Goal: Task Accomplishment & Management: Complete application form

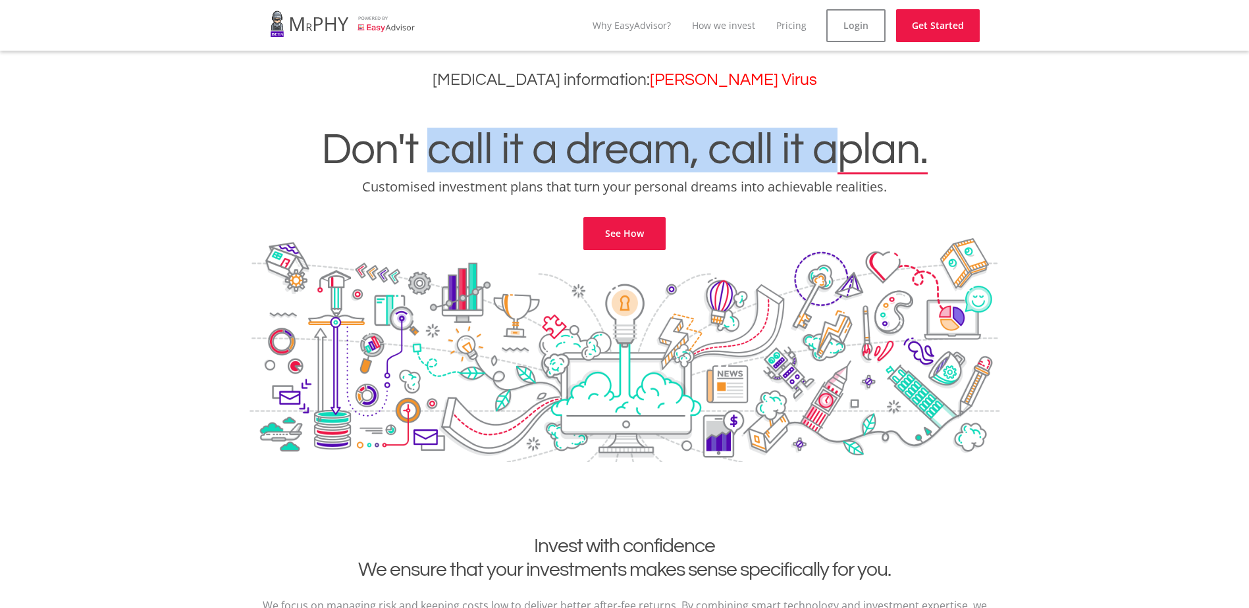
drag, startPoint x: 453, startPoint y: 149, endPoint x: 824, endPoint y: 150, distance: 370.5
click at [824, 150] on h1 "Don't call it a dream, call it a plan." at bounding box center [624, 150] width 1229 height 45
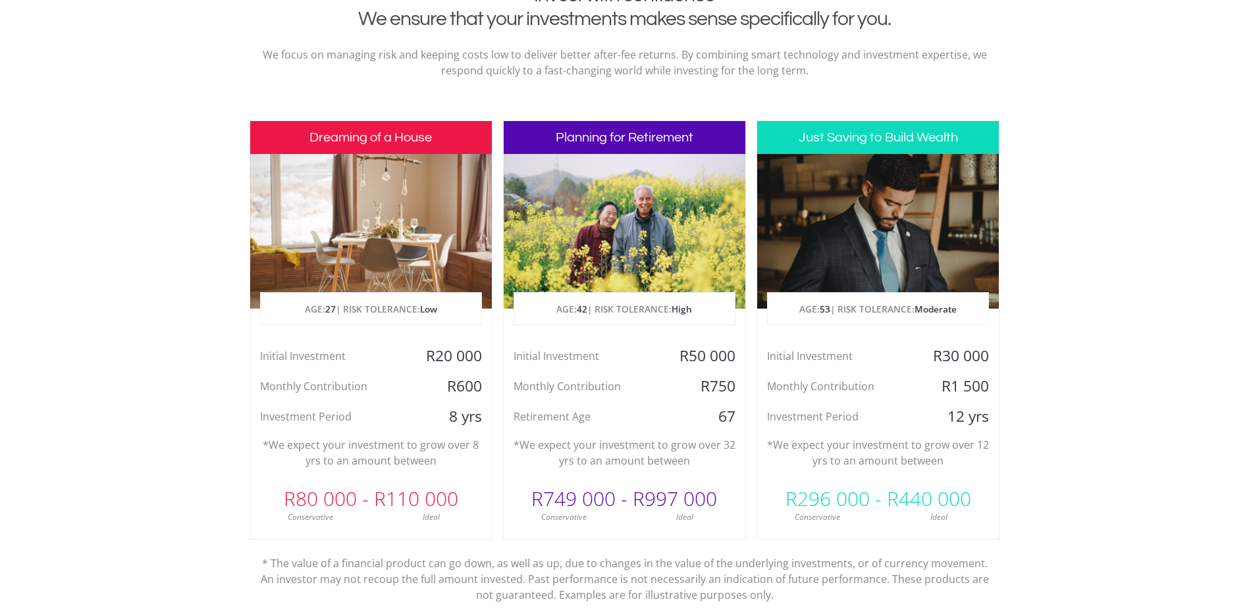
scroll to position [592, 0]
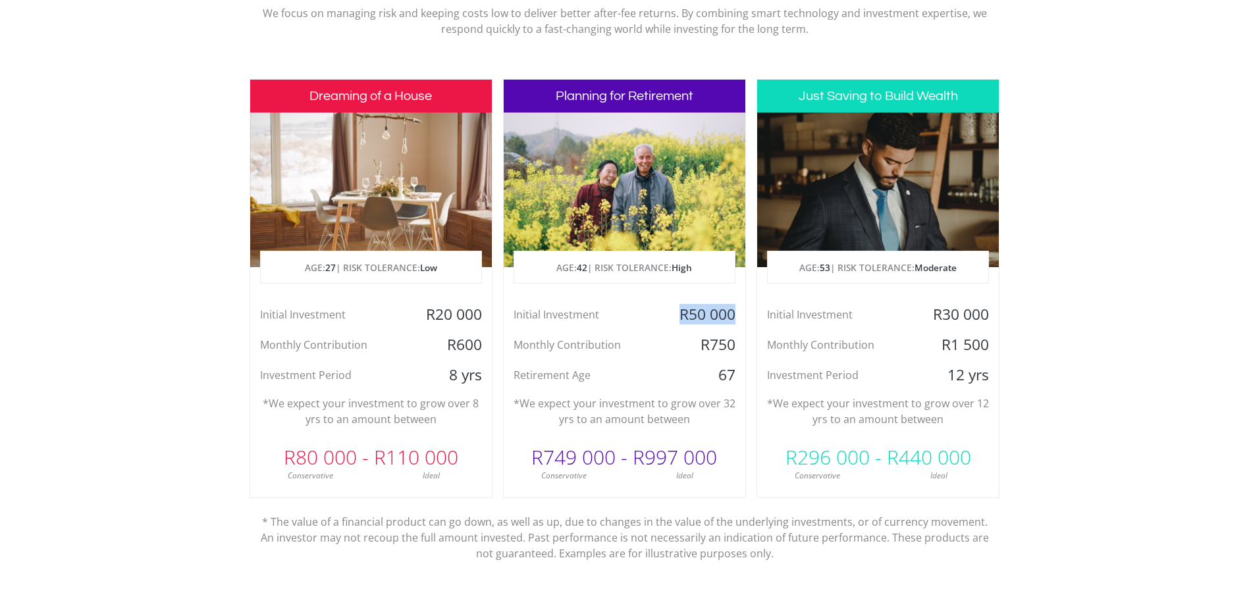
drag, startPoint x: 678, startPoint y: 309, endPoint x: 738, endPoint y: 315, distance: 60.1
click at [738, 315] on div "R50 000" at bounding box center [705, 315] width 80 height 20
drag, startPoint x: 721, startPoint y: 376, endPoint x: 740, endPoint y: 376, distance: 19.1
click at [740, 376] on div "67" at bounding box center [705, 375] width 80 height 20
drag, startPoint x: 945, startPoint y: 345, endPoint x: 991, endPoint y: 346, distance: 45.4
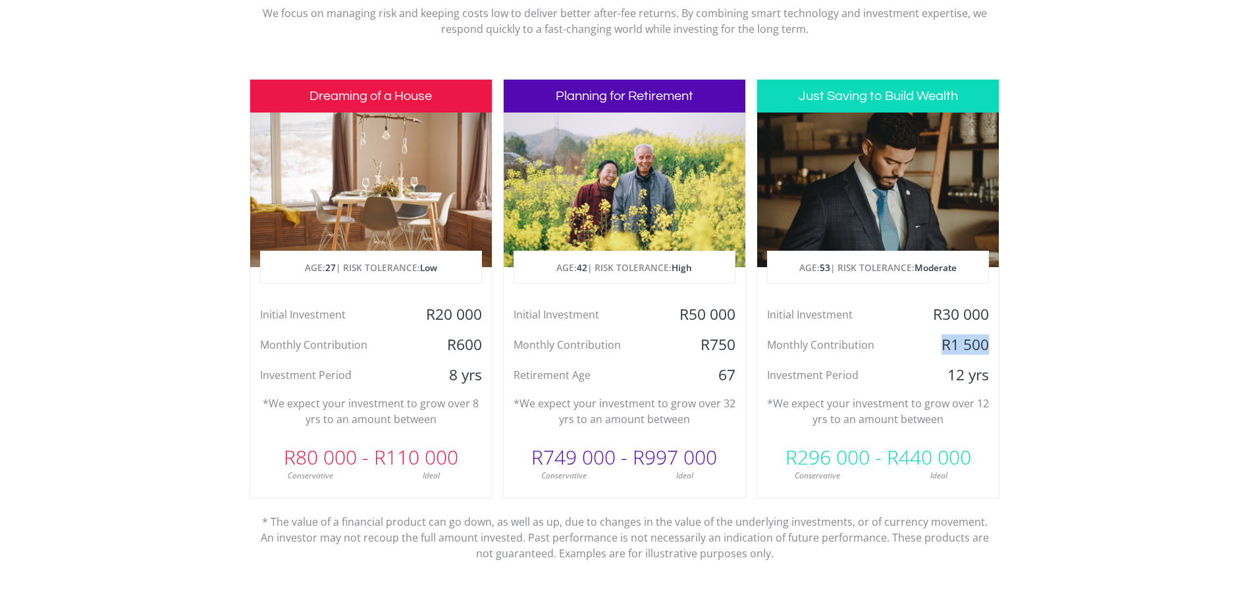
click at [991, 346] on div "R1 500" at bounding box center [958, 345] width 80 height 20
drag, startPoint x: 991, startPoint y: 346, endPoint x: 1021, endPoint y: 382, distance: 46.7
click at [1020, 381] on section "Invest with confidence We ensure that your investments makes sense specifically…" at bounding box center [624, 288] width 1249 height 693
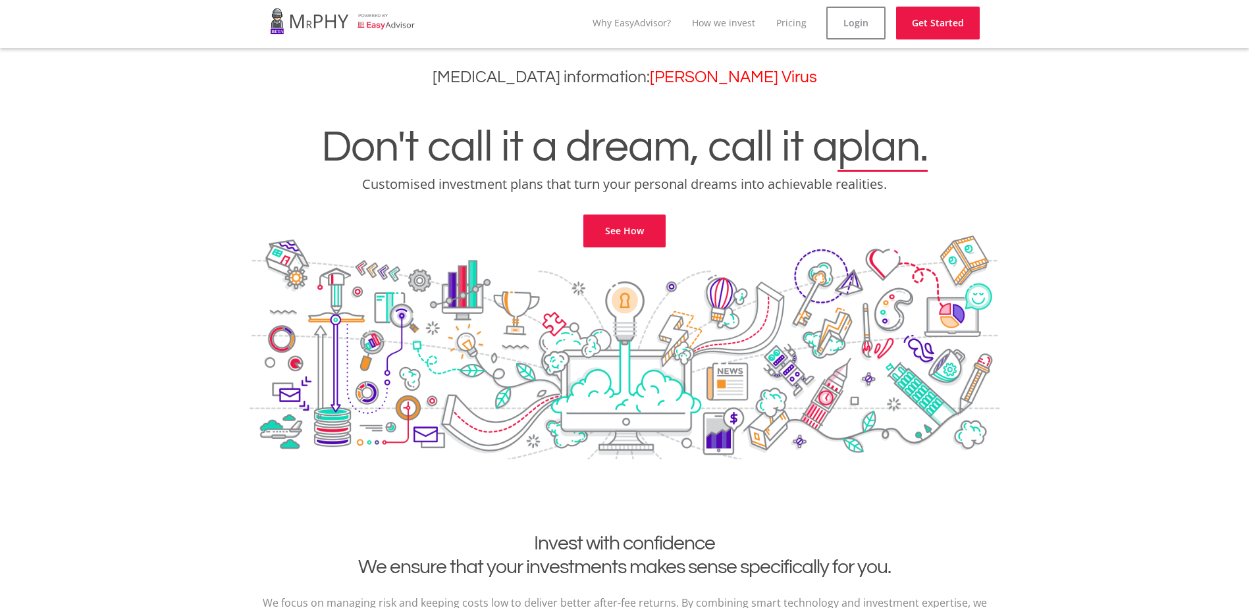
scroll to position [0, 0]
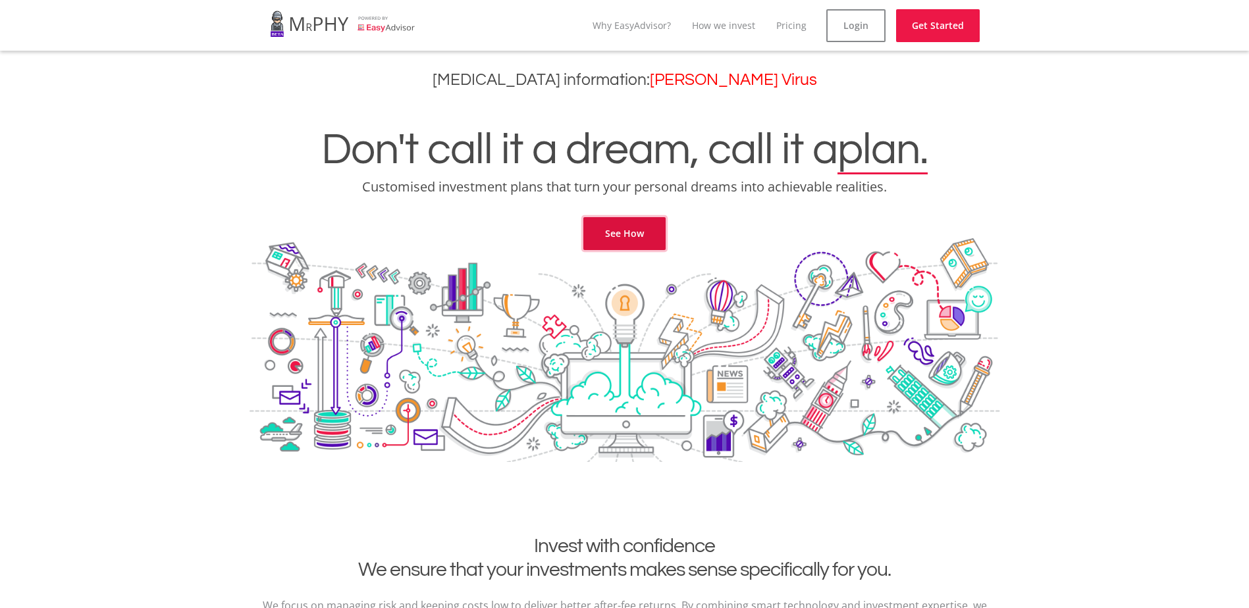
click at [613, 238] on link "See How" at bounding box center [624, 233] width 82 height 33
click at [1003, 115] on div "Don't call it a dream, call it a plan. Customised investment plans that turn yo…" at bounding box center [624, 172] width 1229 height 155
click at [867, 30] on link "Login" at bounding box center [855, 25] width 59 height 33
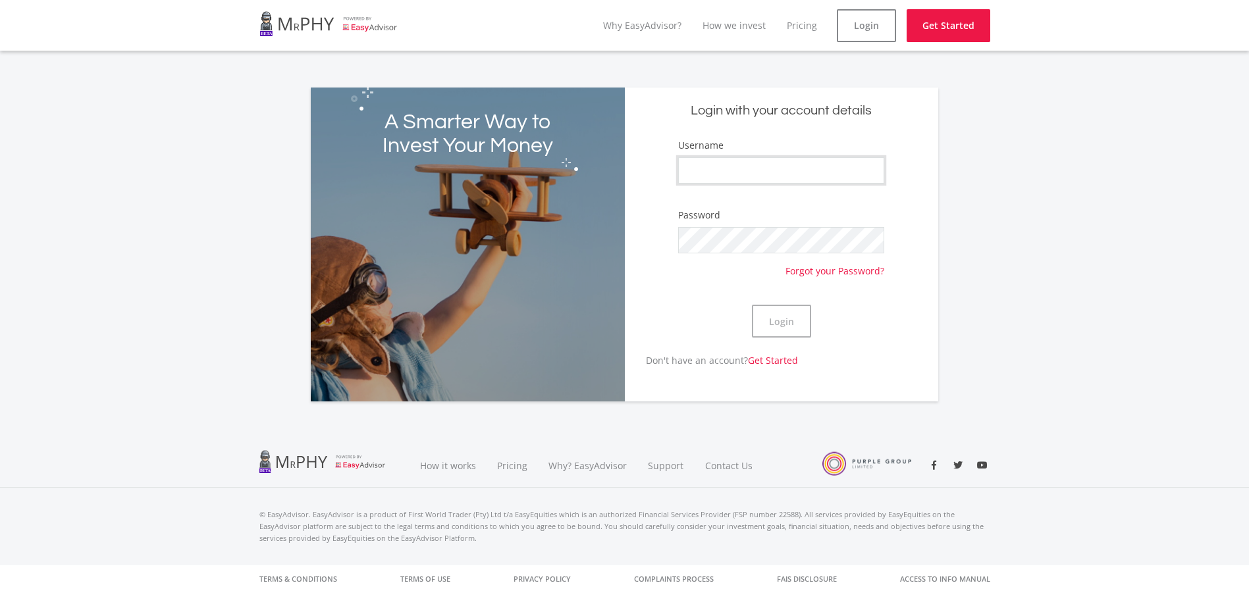
type input "masterruballs"
click at [790, 319] on button "Login" at bounding box center [781, 321] width 59 height 33
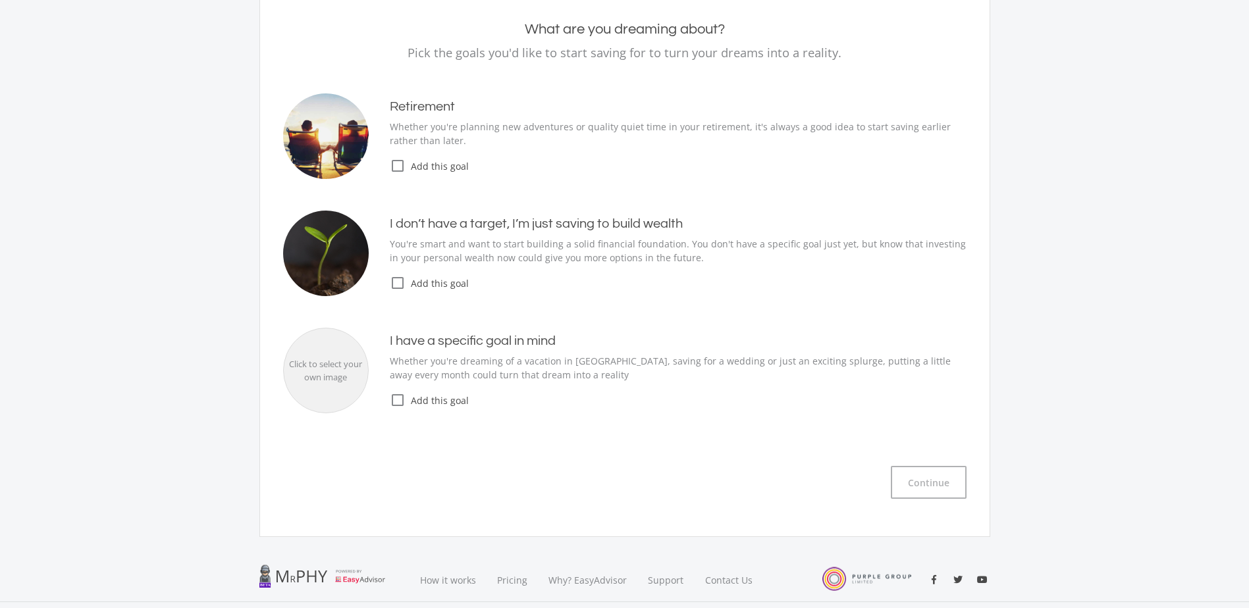
scroll to position [132, 0]
drag, startPoint x: 395, startPoint y: 219, endPoint x: 560, endPoint y: 225, distance: 165.3
click at [519, 222] on h4 "I don’t have a target, I’m just saving to build wealth" at bounding box center [678, 225] width 577 height 16
drag, startPoint x: 560, startPoint y: 225, endPoint x: 673, endPoint y: 220, distance: 113.3
click at [663, 220] on h4 "I don’t have a target, I’m just saving to build wealth" at bounding box center [678, 225] width 577 height 16
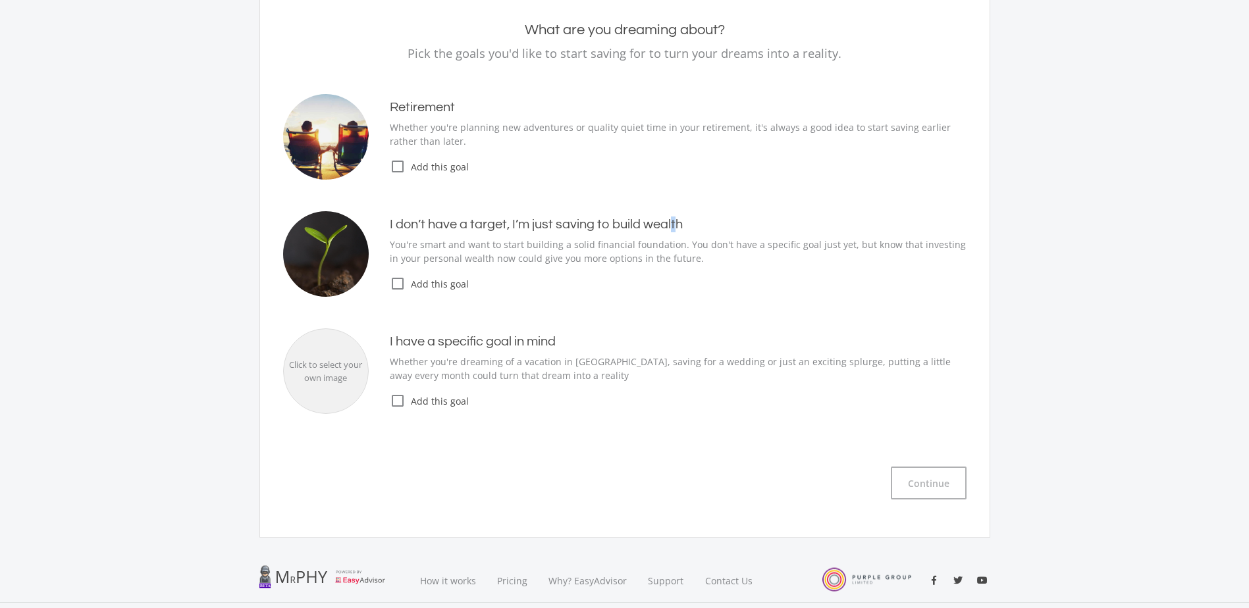
click at [673, 220] on h4 "I don’t have a target, I’m just saving to build wealth" at bounding box center [678, 225] width 577 height 16
click at [515, 222] on h4 "I don’t have a target, I’m just saving to build wealth" at bounding box center [678, 225] width 577 height 16
drag, startPoint x: 508, startPoint y: 222, endPoint x: 702, endPoint y: 225, distance: 194.2
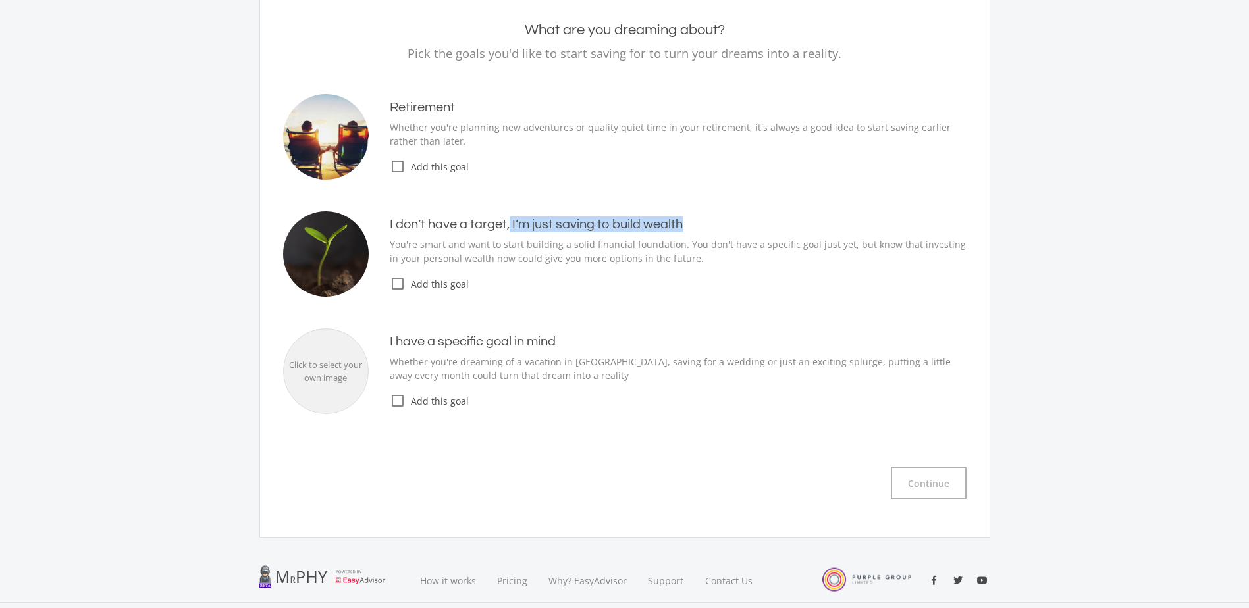
click at [702, 225] on h4 "I don’t have a target, I’m just saving to build wealth" at bounding box center [678, 225] width 577 height 16
click at [461, 267] on div "I don’t have a target, I’m just saving to build wealth You're smart and want to…" at bounding box center [668, 254] width 598 height 75
click at [396, 288] on icon "check_box_outline_blank" at bounding box center [398, 284] width 16 height 16
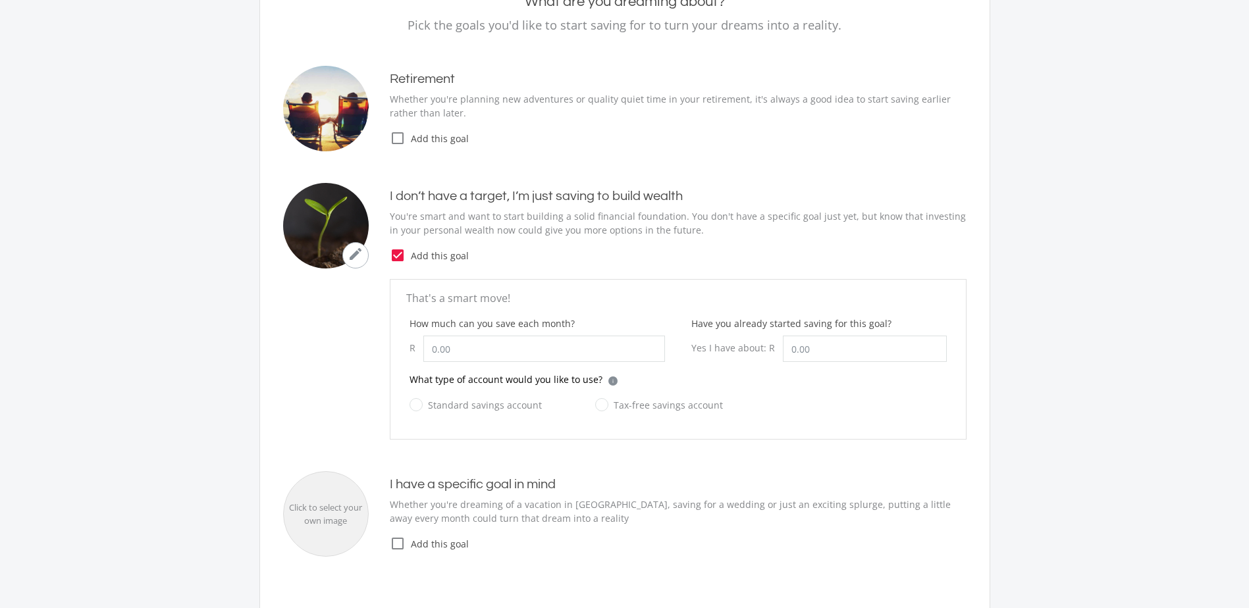
scroll to position [197, 0]
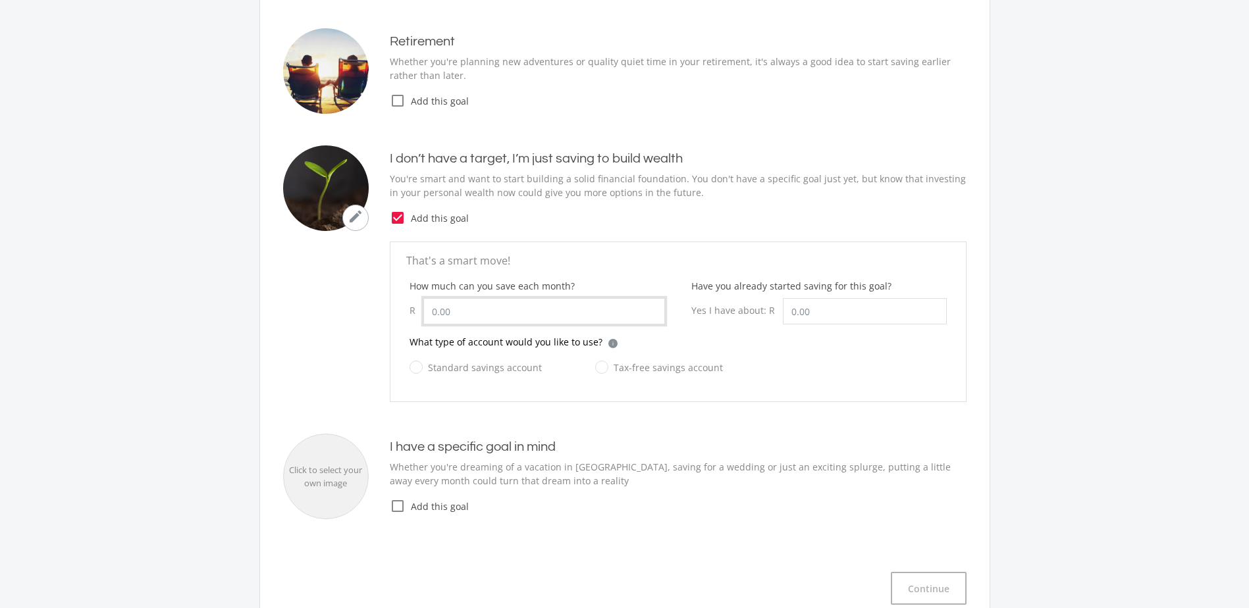
click at [494, 315] on input "How much can you save each month?" at bounding box center [544, 311] width 242 height 26
type input "500.00"
click at [596, 257] on p "That's a smart move!" at bounding box center [678, 261] width 544 height 16
click at [508, 367] on label "Standard savings account" at bounding box center [475, 367] width 132 height 16
click at [508, 367] on input "Standard savings account" at bounding box center [462, 375] width 132 height 26
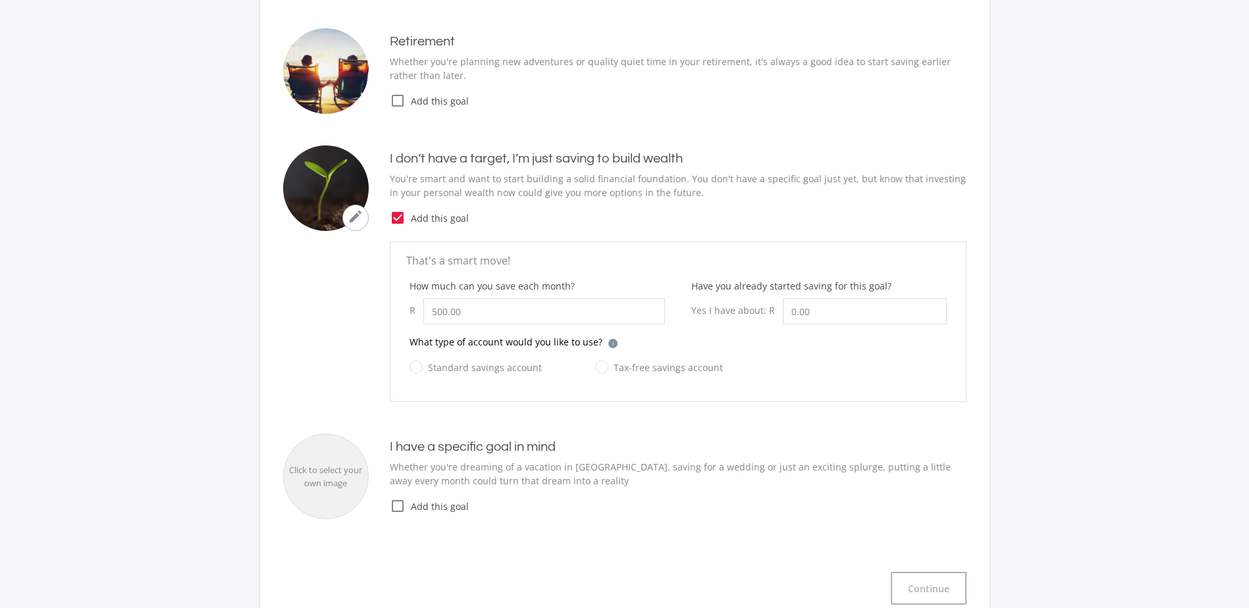
radio input "true"
click at [812, 314] on input "Have you already started saving for this goal?" at bounding box center [865, 311] width 164 height 26
click at [679, 338] on div "What type of account would you like to use? i Which account type should I choos…" at bounding box center [677, 347] width 537 height 24
click at [661, 230] on div "mode_edit I don’t have a target, I’m just saving to build wealth You're smart a…" at bounding box center [624, 188] width 683 height 86
click at [462, 313] on input "500.00" at bounding box center [544, 311] width 242 height 26
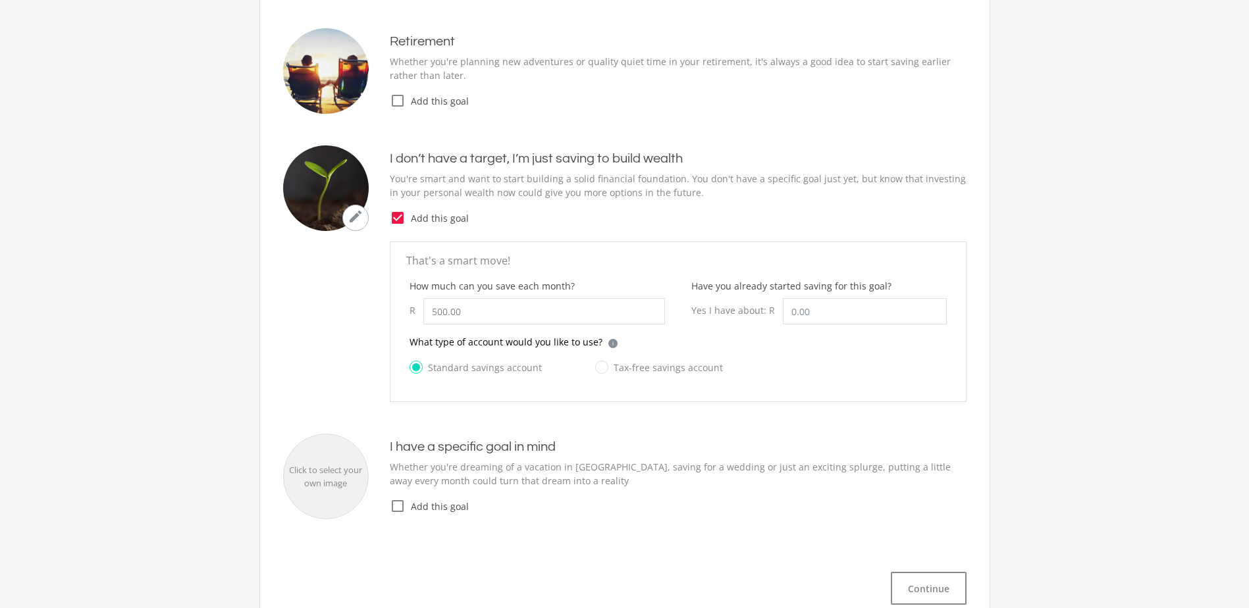
click at [584, 227] on div "mode_edit I don’t have a target, I’m just saving to build wealth You're smart a…" at bounding box center [624, 188] width 683 height 86
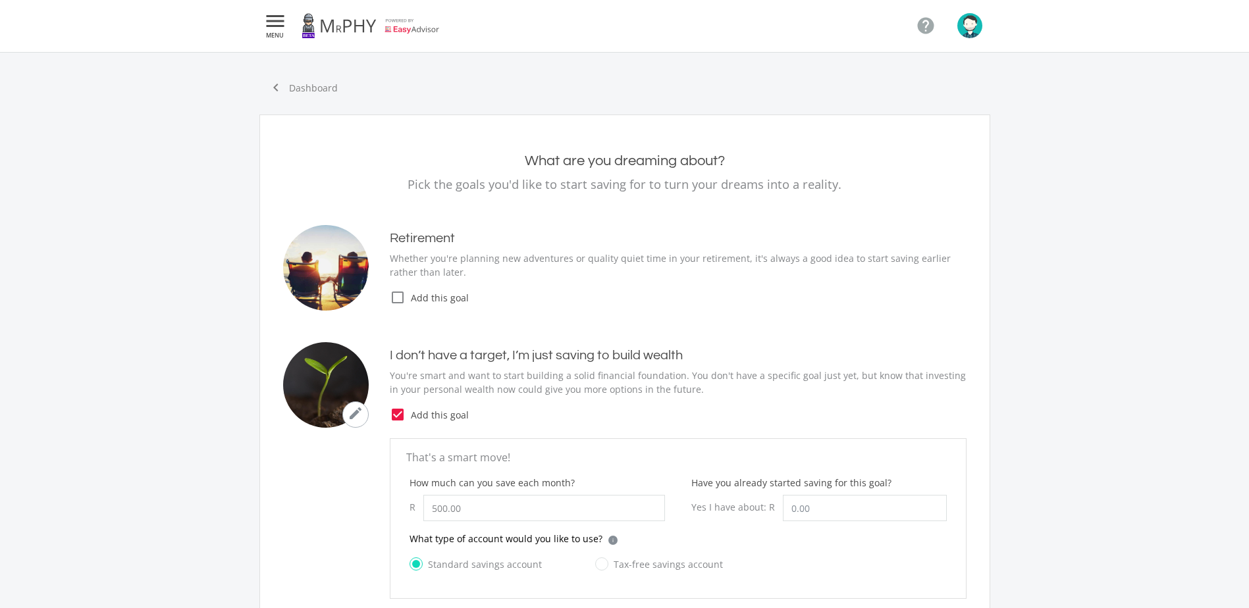
scroll to position [0, 0]
click at [537, 220] on ee-goals-selection "What are you dreaming about? Pick the goals you'd like to start saving for to t…" at bounding box center [624, 477] width 683 height 649
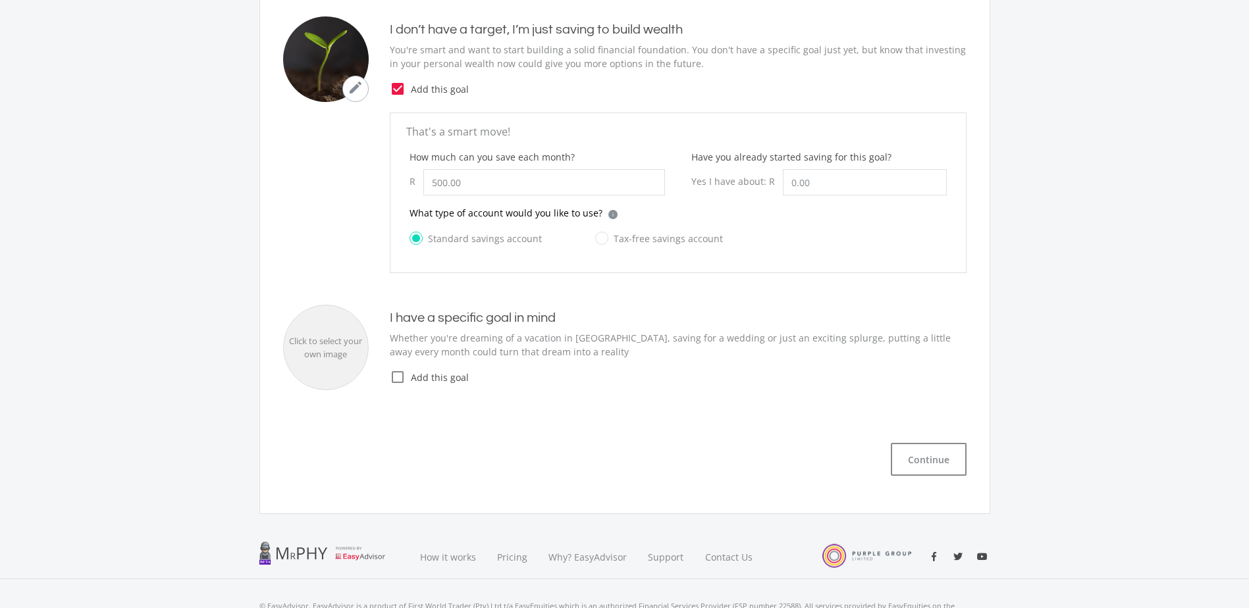
scroll to position [329, 0]
click at [401, 374] on icon "check_box_outline_blank" at bounding box center [398, 375] width 16 height 16
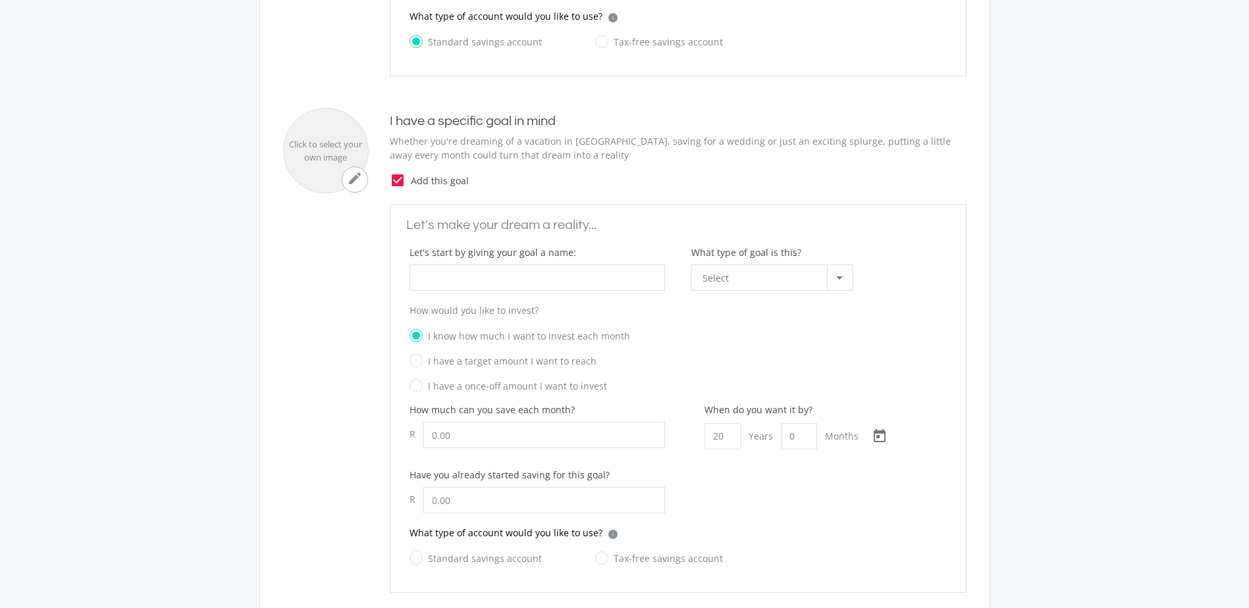
scroll to position [527, 0]
click at [816, 267] on div "Select" at bounding box center [764, 274] width 124 height 25
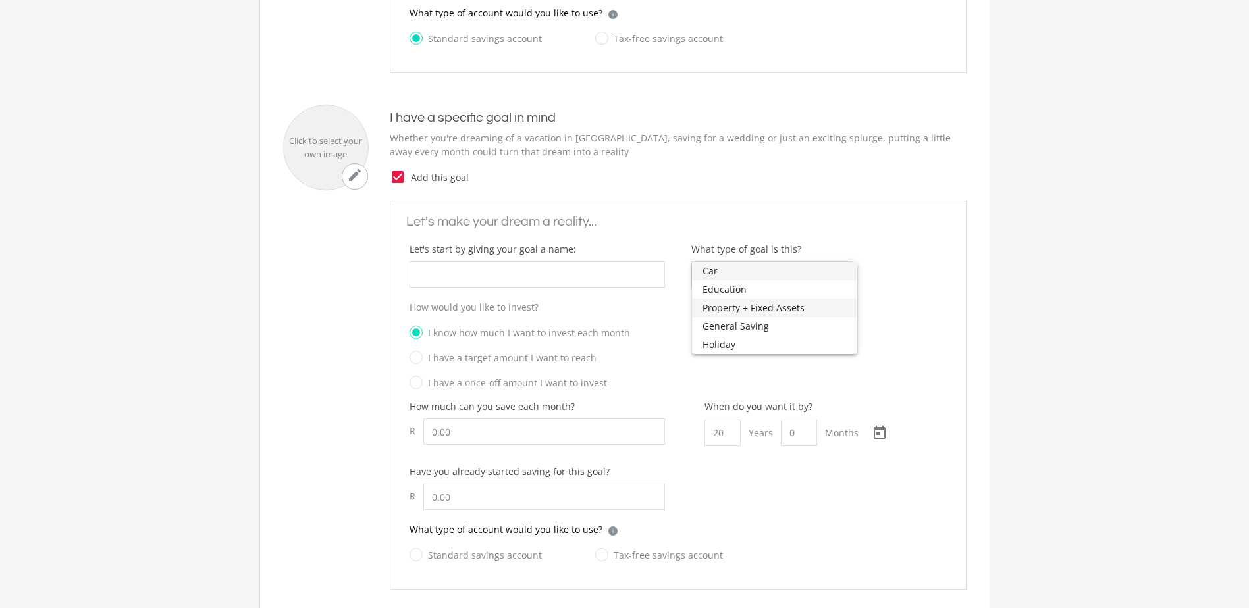
click at [779, 309] on span "Property + Fixed Assets" at bounding box center [774, 308] width 144 height 18
click at [779, 309] on p "How would you like to invest?" at bounding box center [677, 307] width 537 height 14
click at [783, 274] on span "Property + Fixed Assets" at bounding box center [753, 274] width 102 height 13
click at [777, 304] on span "Property + Fixed Assets" at bounding box center [774, 308] width 144 height 18
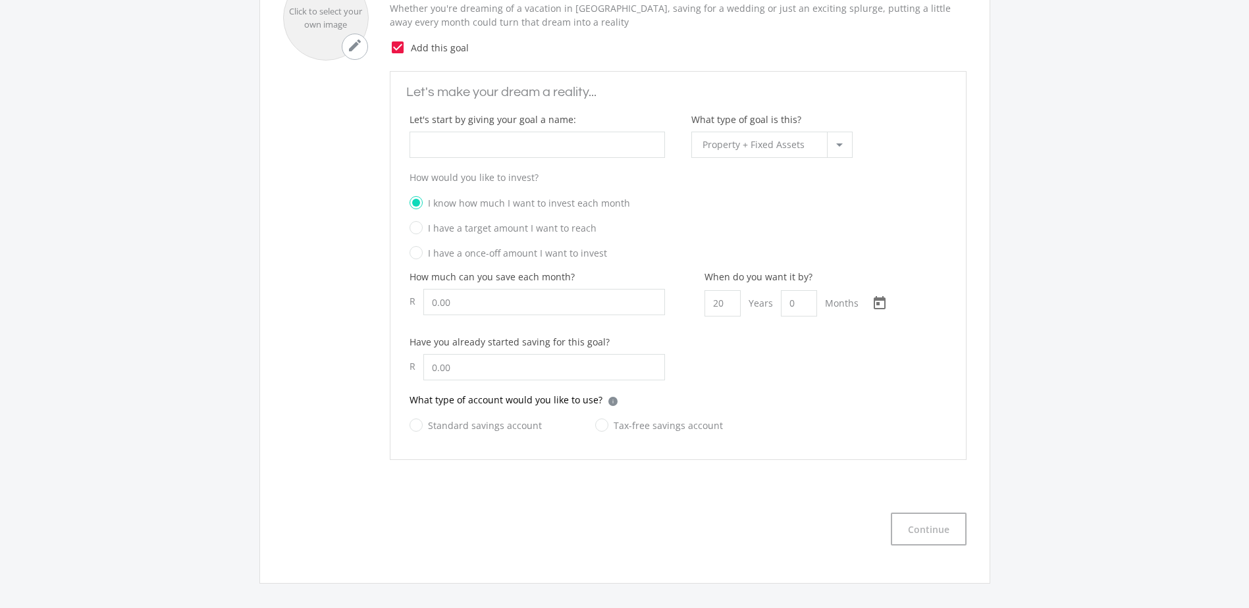
scroll to position [658, 0]
click at [535, 316] on div "How much can you save each month? R 0.00" at bounding box center [536, 297] width 255 height 58
click at [534, 316] on div "How much can you save each month? R 0.00" at bounding box center [536, 297] width 255 height 58
drag, startPoint x: 534, startPoint y: 316, endPoint x: 530, endPoint y: 308, distance: 8.8
click at [530, 308] on input "How much can you save each month?" at bounding box center [544, 300] width 242 height 26
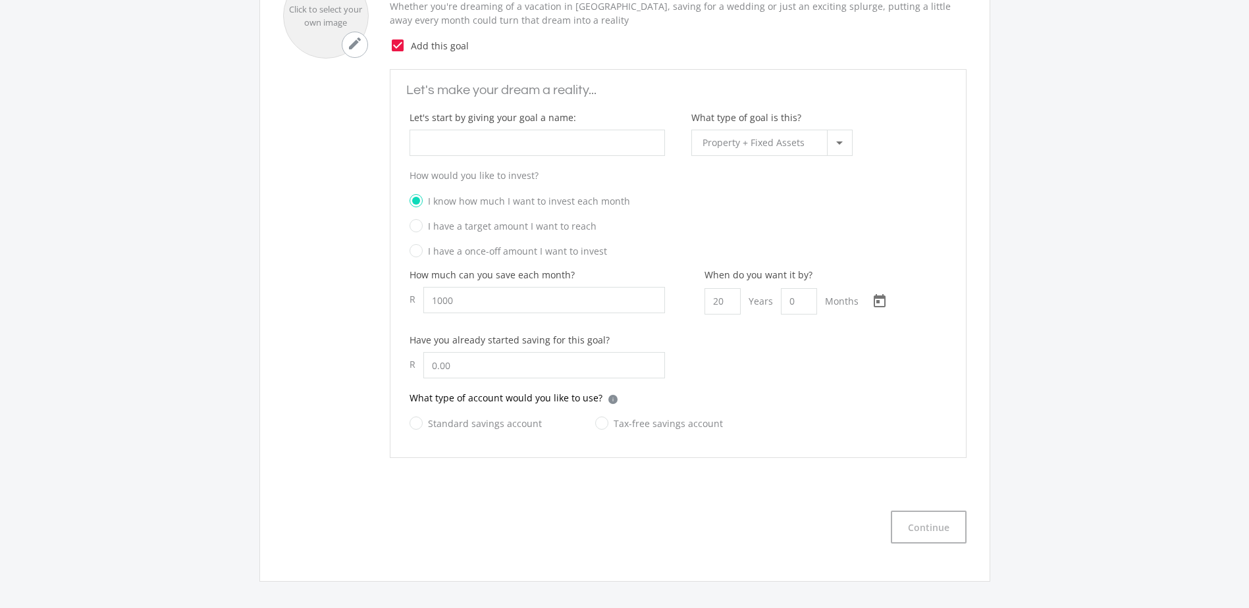
type input "1,000.00"
click at [687, 254] on input "I have a once-off amount I want to invest" at bounding box center [664, 255] width 537 height 20
radio input "true"
radio input "false"
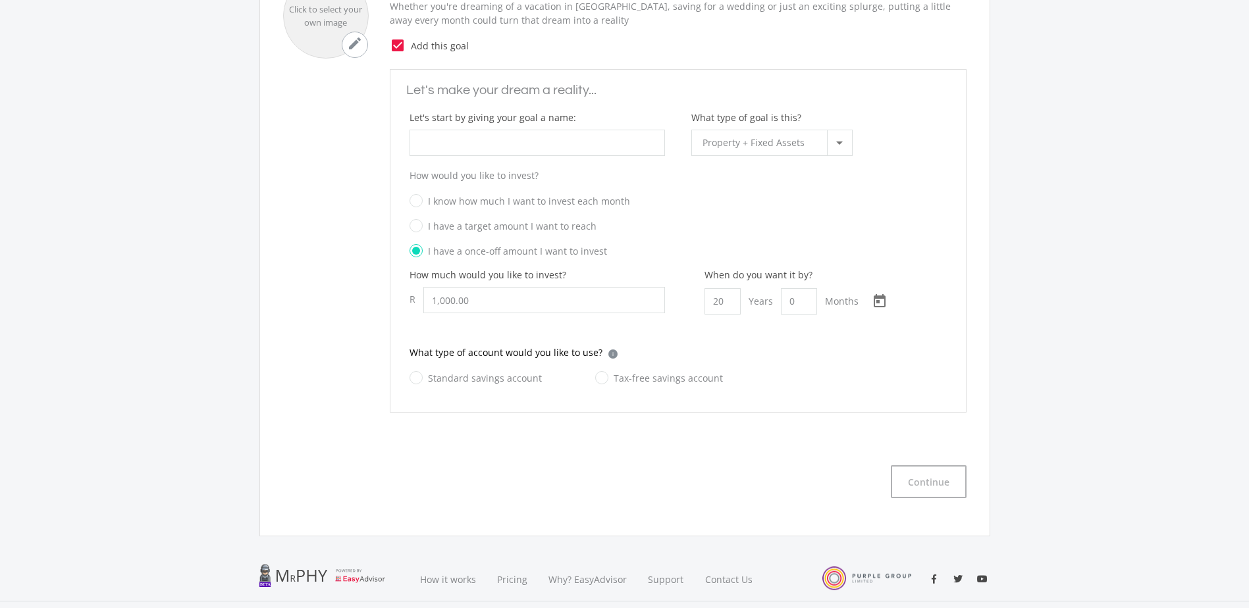
click at [455, 381] on label "Standard savings account" at bounding box center [475, 378] width 132 height 16
click at [455, 381] on input "Standard savings account" at bounding box center [462, 386] width 132 height 26
radio input "true"
click at [882, 301] on icon "Open calendar" at bounding box center [879, 302] width 21 height 16
click at [920, 273] on div at bounding box center [624, 304] width 1249 height 608
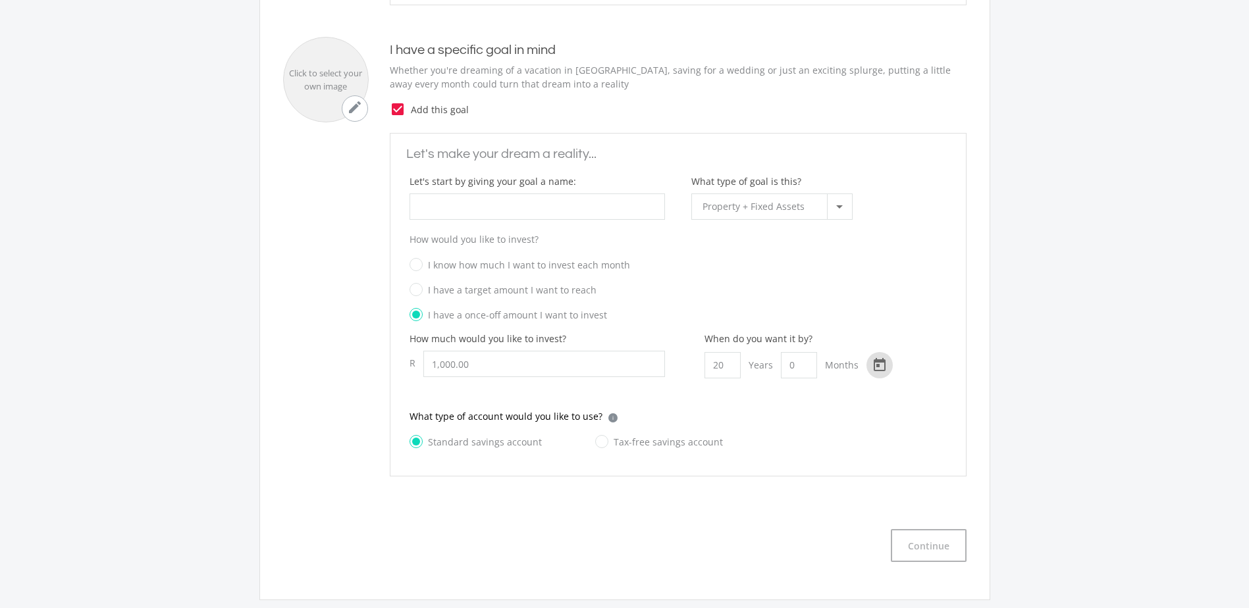
scroll to position [592, 0]
click at [738, 309] on div "I have a once-off amount I want to invest" at bounding box center [677, 319] width 537 height 20
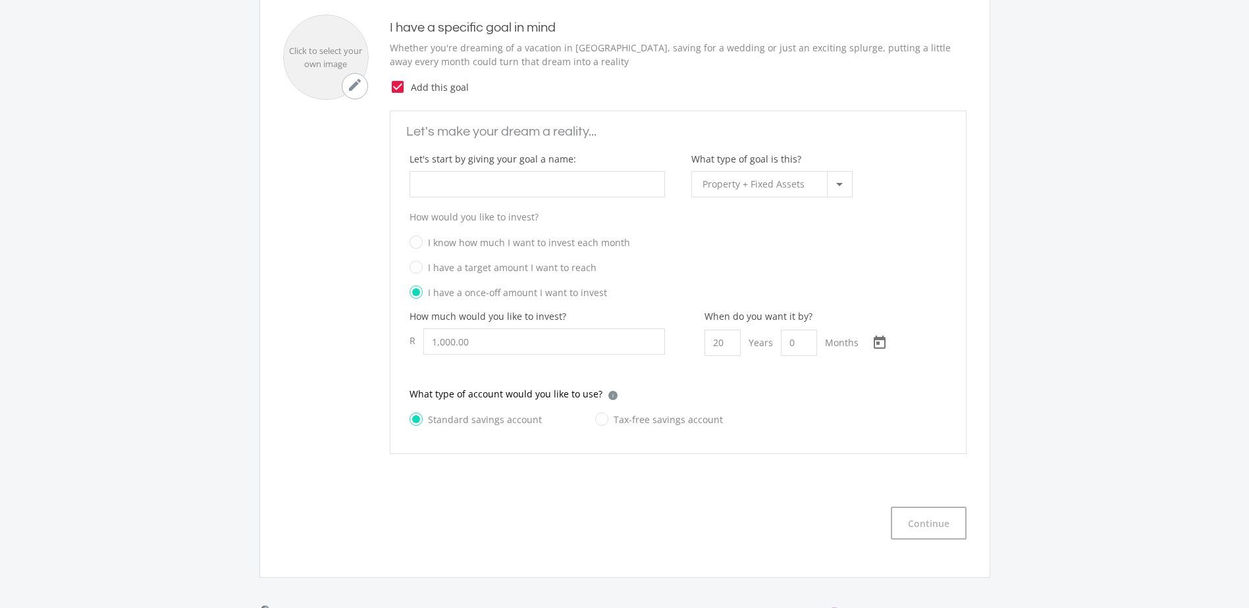
scroll to position [757, 0]
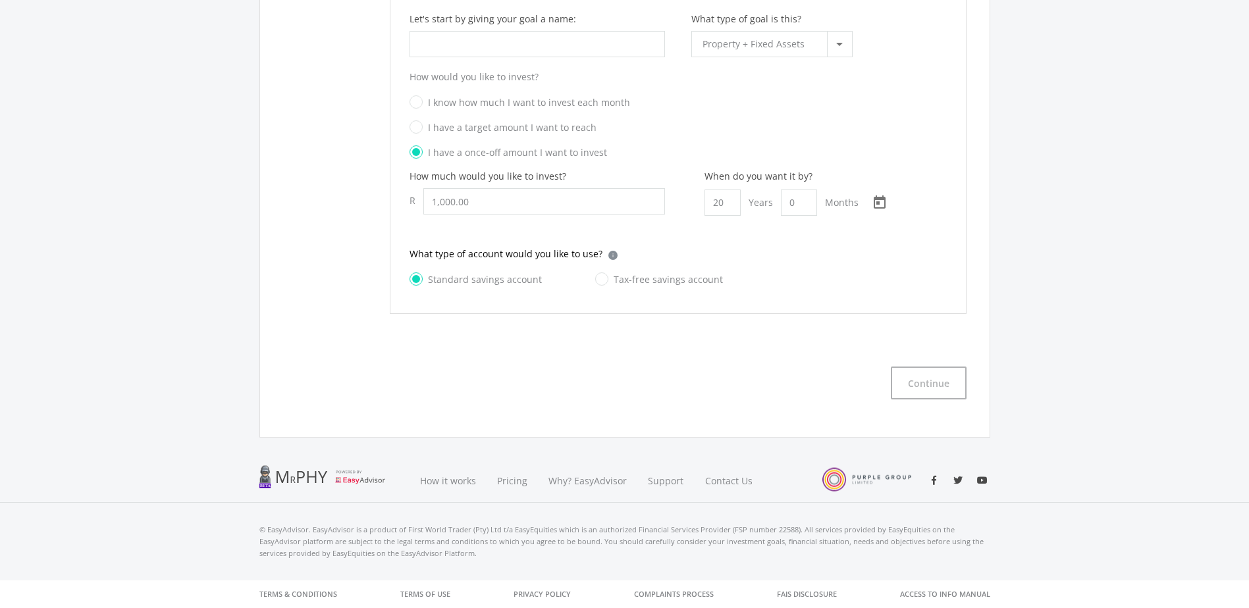
click at [709, 365] on div "Continue" at bounding box center [624, 373] width 709 height 54
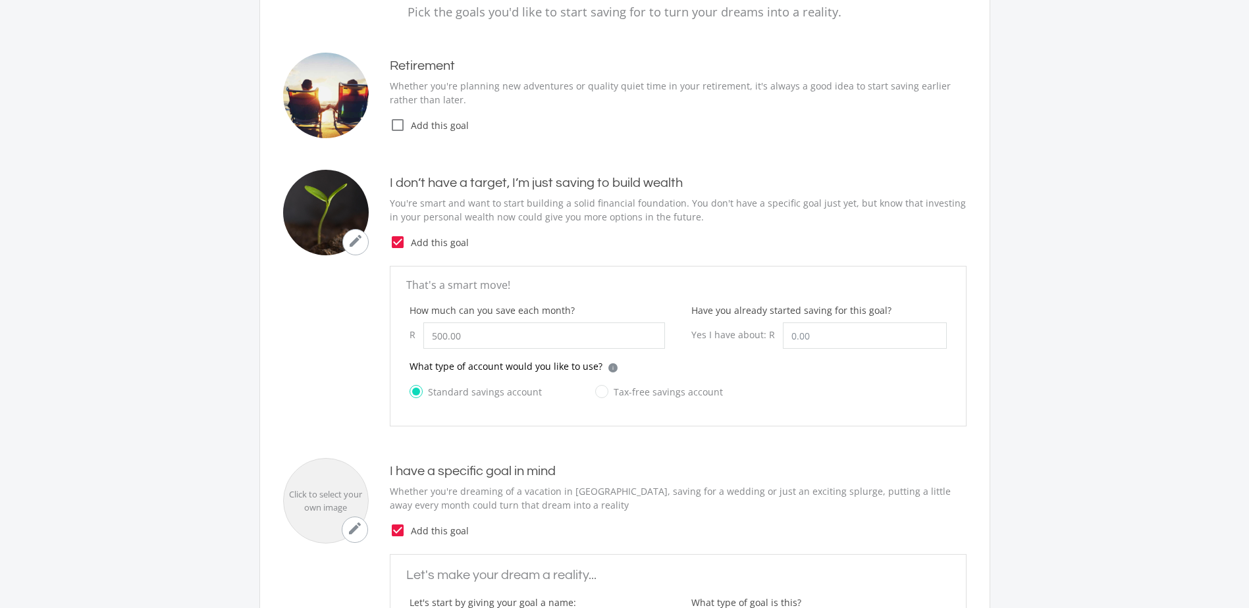
scroll to position [0, 0]
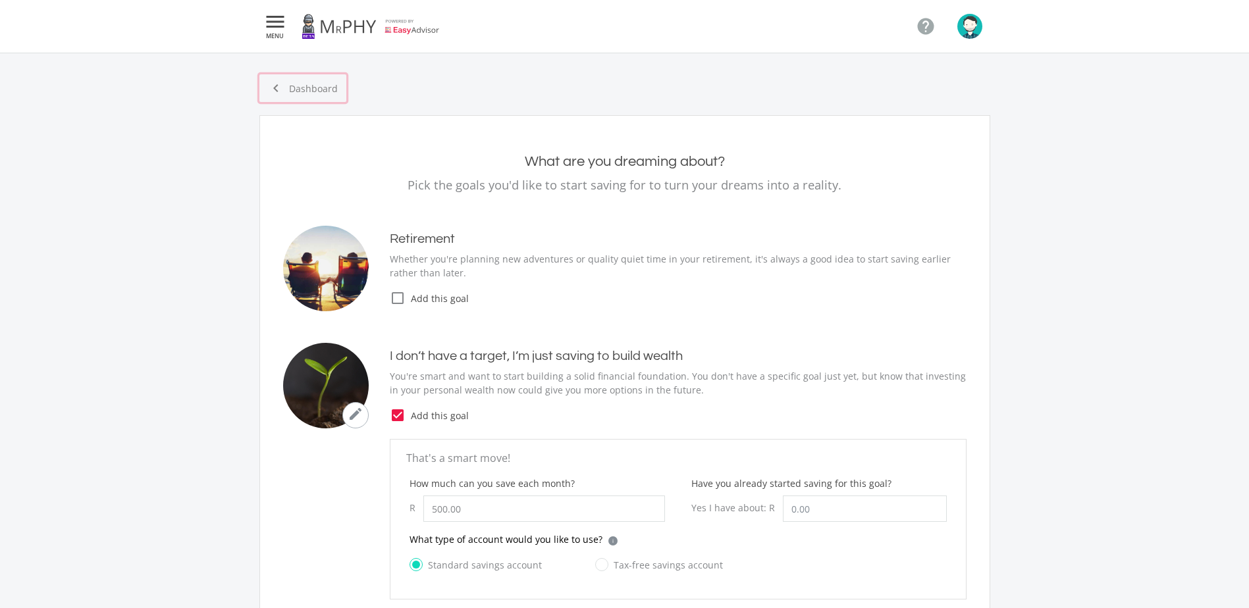
click at [315, 91] on link "chevron_left Dashboard" at bounding box center [302, 88] width 87 height 28
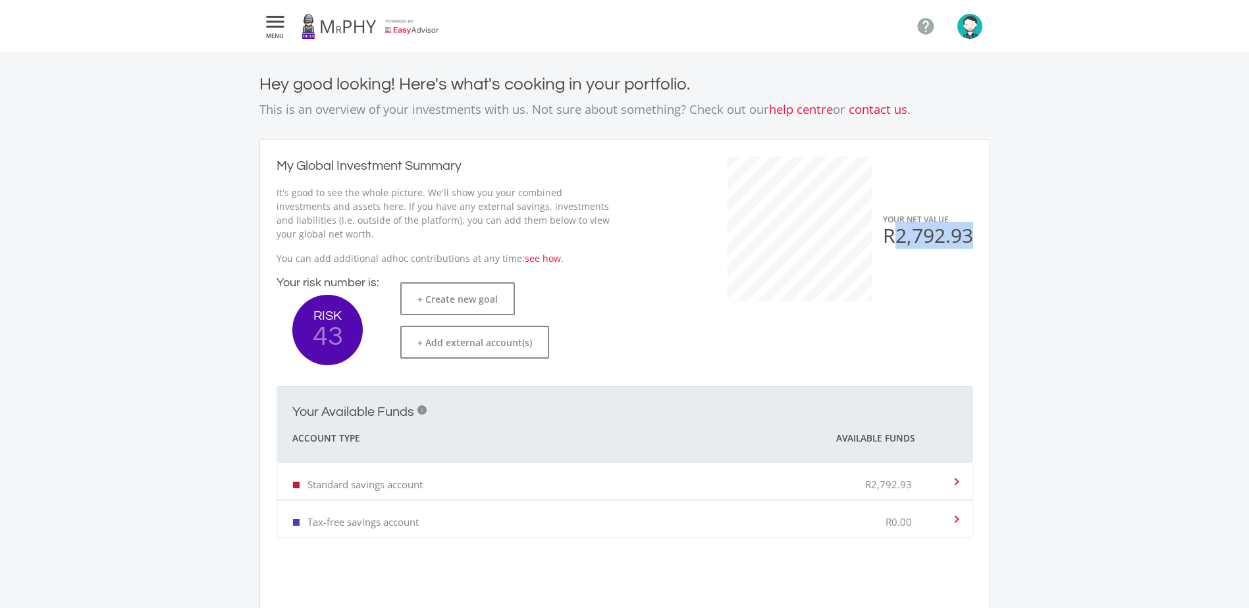
drag, startPoint x: 898, startPoint y: 238, endPoint x: 973, endPoint y: 238, distance: 75.0
click at [973, 238] on div "YOUR NET VALUE R2,792.93" at bounding box center [805, 261] width 361 height 209
drag, startPoint x: 973, startPoint y: 238, endPoint x: 941, endPoint y: 292, distance: 63.1
click at [941, 292] on ee-net-value "YOUR NET VALUE R2,792.93" at bounding box center [805, 229] width 335 height 145
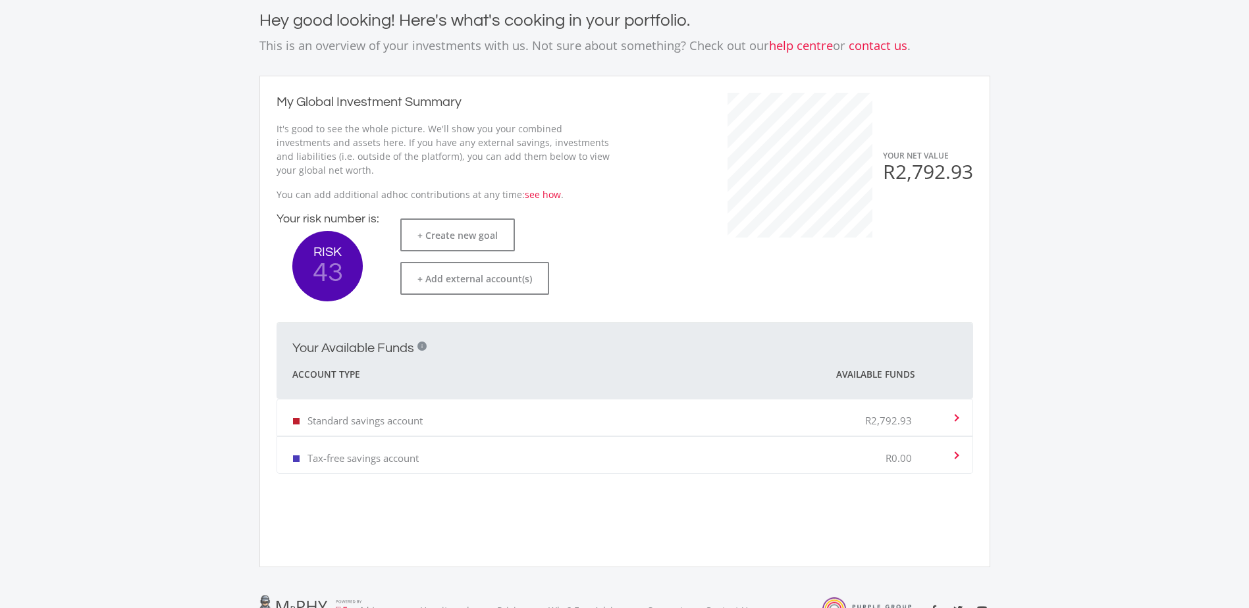
scroll to position [66, 0]
click at [935, 417] on div "R2,792.93" at bounding box center [908, 416] width 86 height 40
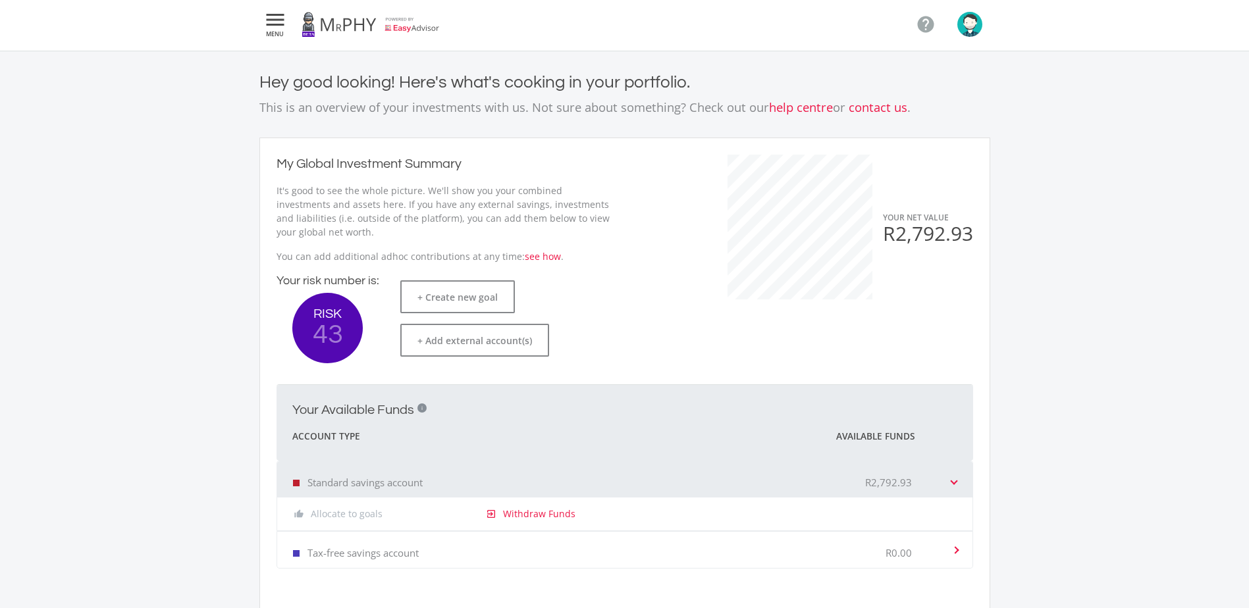
scroll to position [0, 0]
click at [671, 257] on ee-net-value "YOUR NET VALUE R2,792.93" at bounding box center [805, 229] width 335 height 145
click at [1027, 190] on ee-dashoard "Hey good looking! Here's what's cooking in your portfolio. This is an overview …" at bounding box center [624, 369] width 1249 height 632
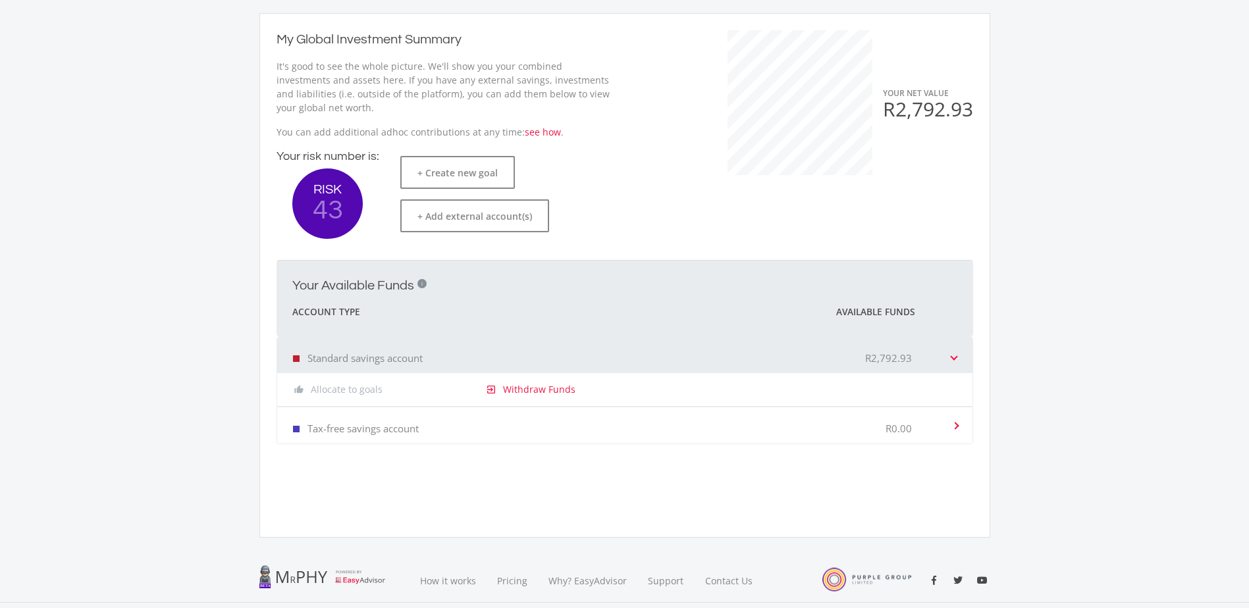
scroll to position [132, 0]
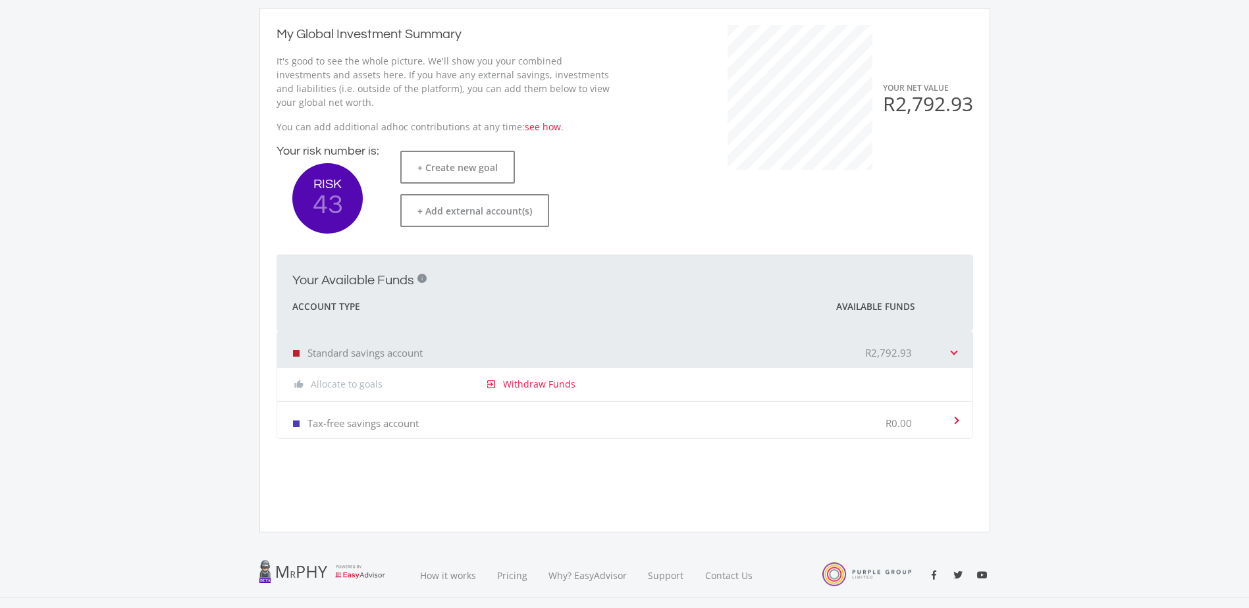
click at [955, 356] on span at bounding box center [953, 350] width 5 height 13
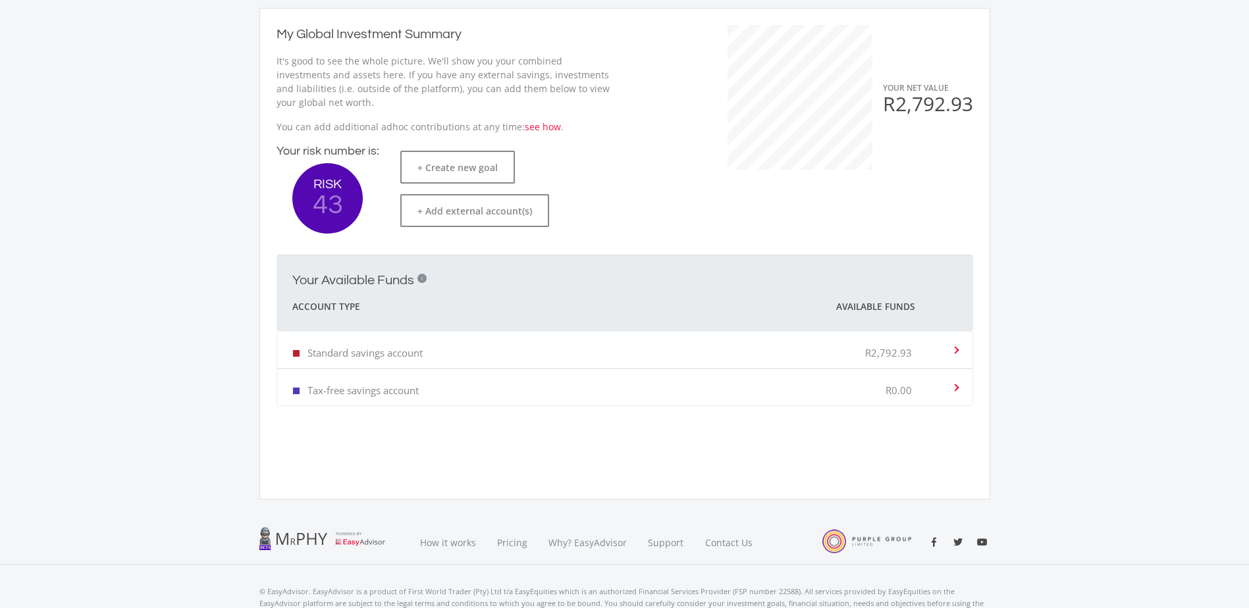
click at [1001, 317] on ee-dashoard "Hey good looking! Here's what's cooking in your portfolio. This is an overview …" at bounding box center [624, 221] width 1249 height 599
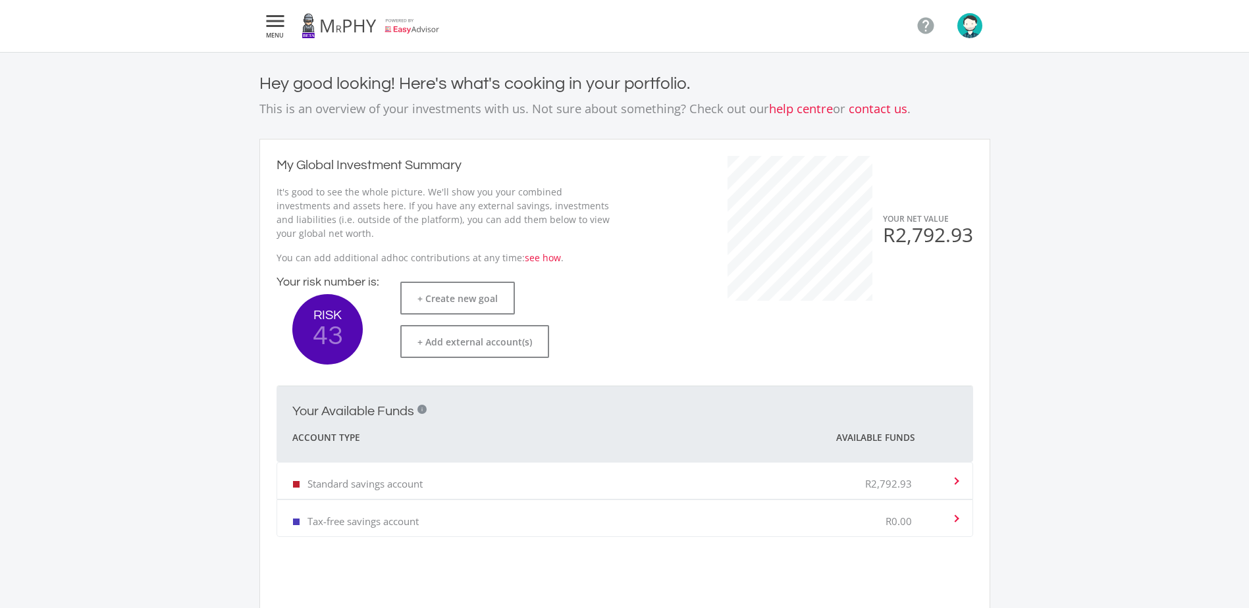
scroll to position [0, 0]
click at [960, 74] on ee-dashoard "Hey good looking! Here's what's cooking in your portfolio. This is an overview …" at bounding box center [624, 352] width 1249 height 599
click at [276, 22] on icon "" at bounding box center [275, 22] width 24 height 16
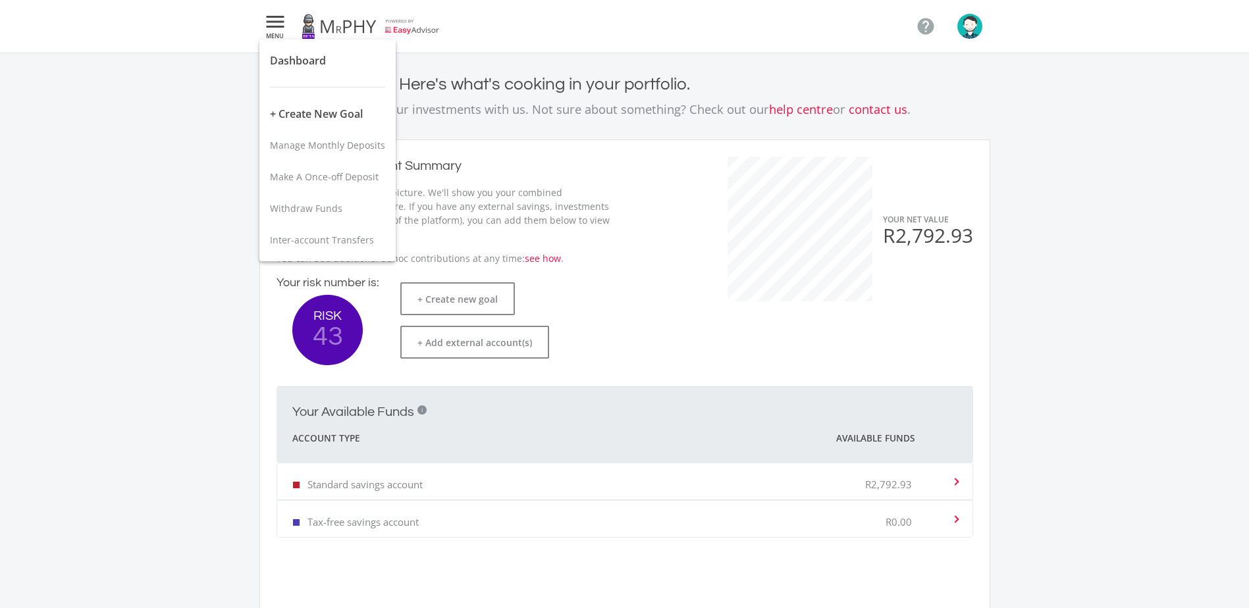
click at [1043, 121] on div at bounding box center [624, 304] width 1249 height 608
